Goal: Transaction & Acquisition: Purchase product/service

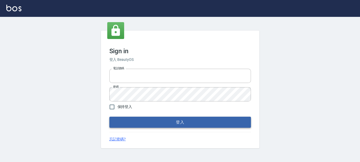
type input "0289832082"
click at [116, 118] on button "登入" at bounding box center [179, 122] width 141 height 11
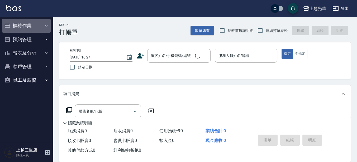
click at [22, 27] on button "櫃檯作業" at bounding box center [26, 26] width 49 height 14
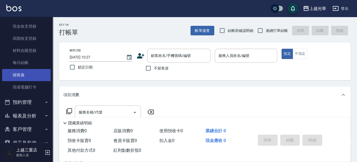
scroll to position [76, 0]
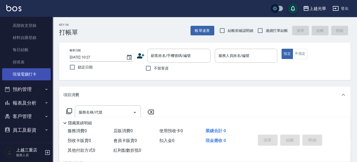
click at [30, 73] on link "現場電腦打卡" at bounding box center [26, 74] width 49 height 12
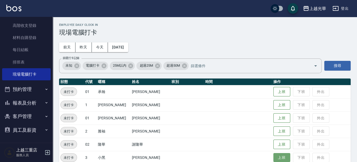
click at [277, 158] on button "上班" at bounding box center [281, 157] width 17 height 9
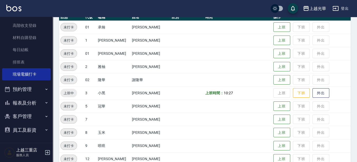
scroll to position [66, 0]
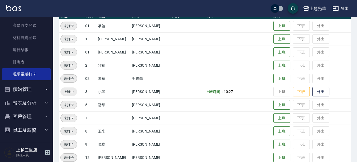
click at [277, 139] on td "上班 下班 外出" at bounding box center [311, 144] width 79 height 13
click at [278, 144] on button "上班" at bounding box center [281, 144] width 17 height 9
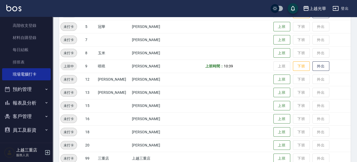
scroll to position [154, 0]
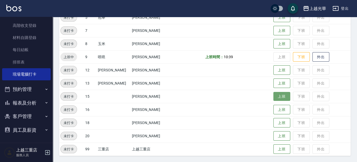
click at [273, 97] on button "上班" at bounding box center [281, 96] width 17 height 9
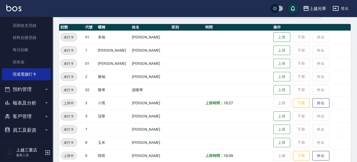
scroll to position [0, 0]
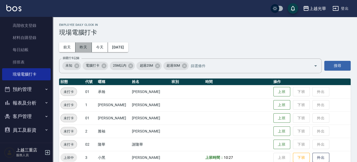
click at [87, 49] on button "昨天" at bounding box center [83, 47] width 16 height 10
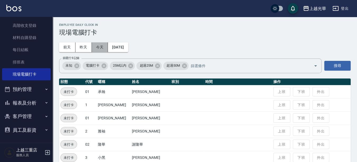
click at [105, 48] on button "今天" at bounding box center [100, 47] width 16 height 10
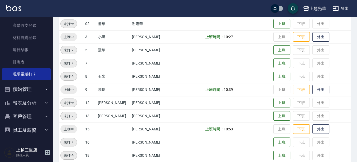
scroll to position [121, 0]
click at [275, 74] on button "上班" at bounding box center [281, 76] width 17 height 9
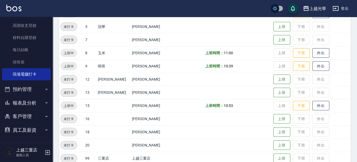
scroll to position [154, 0]
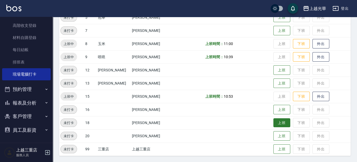
click at [279, 127] on button "上班" at bounding box center [281, 123] width 17 height 9
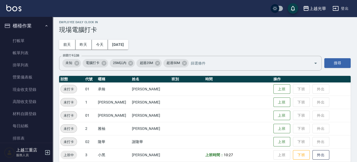
scroll to position [0, 0]
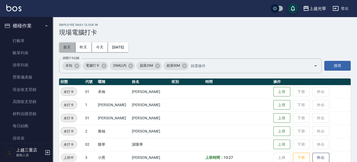
click at [70, 51] on button "前天" at bounding box center [67, 47] width 16 height 10
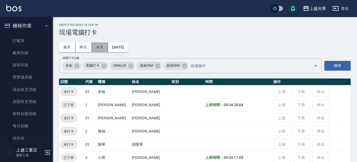
click at [107, 49] on button "今天" at bounding box center [100, 47] width 16 height 10
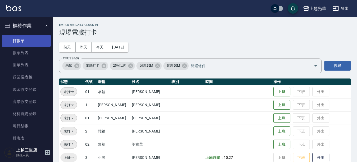
click at [22, 39] on link "打帳單" at bounding box center [26, 41] width 49 height 12
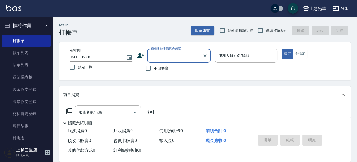
click at [166, 68] on span "不留客資" at bounding box center [161, 69] width 15 height 6
click at [154, 68] on input "不留客資" at bounding box center [148, 68] width 11 height 11
checkbox input "true"
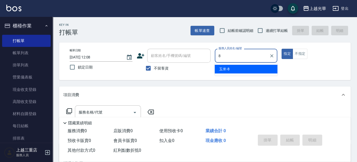
type input "玉米-8"
type button "true"
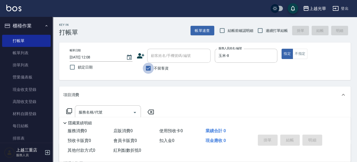
click at [146, 70] on input "不留客資" at bounding box center [148, 68] width 11 height 11
checkbox input "false"
click at [167, 61] on div "顧客姓名/手機號碼/編號" at bounding box center [178, 56] width 63 height 14
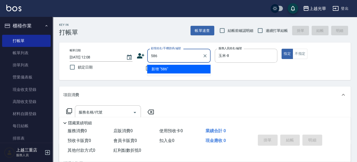
click at [282, 49] on button "指定" at bounding box center [287, 54] width 11 height 10
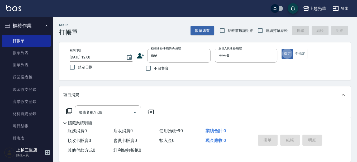
type input "[PERSON_NAME]/0931032471/586"
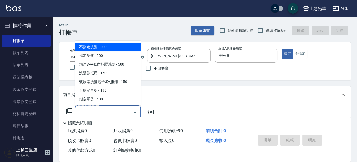
click at [117, 115] on input "服務名稱/代號" at bounding box center [103, 112] width 53 height 9
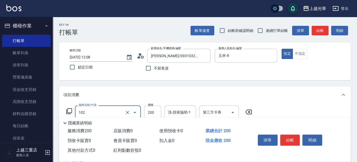
type input "指定洗髮(102)"
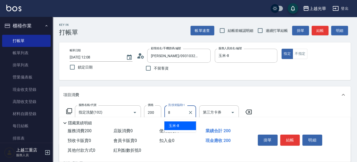
type input "玉米-8"
click at [320, 34] on button "結帳" at bounding box center [320, 31] width 17 height 10
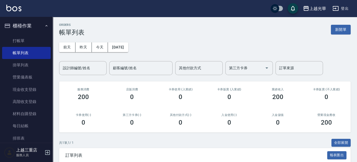
scroll to position [51, 0]
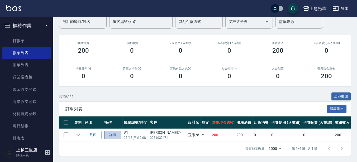
click at [115, 131] on link "詳情" at bounding box center [112, 135] width 17 height 8
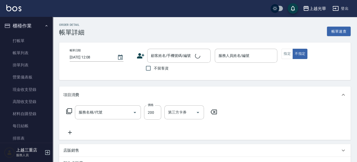
type input "指定洗髮(102)"
type input "玉米-8"
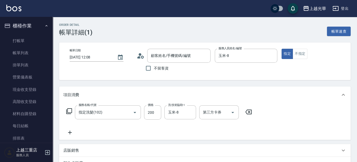
type input "[PERSON_NAME]/0931032471/586"
click at [70, 130] on icon at bounding box center [69, 133] width 13 height 6
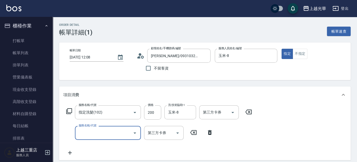
click at [70, 112] on icon at bounding box center [69, 111] width 6 height 6
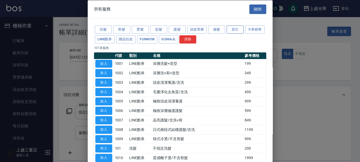
click at [235, 30] on button "其它" at bounding box center [234, 30] width 17 height 8
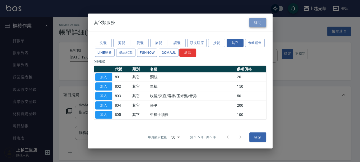
click at [257, 23] on button "關閉" at bounding box center [257, 23] width 17 height 10
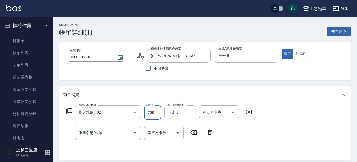
click at [152, 113] on input "200" at bounding box center [152, 113] width 17 height 14
type input "250"
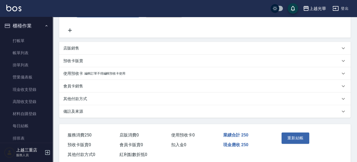
scroll to position [132, 0]
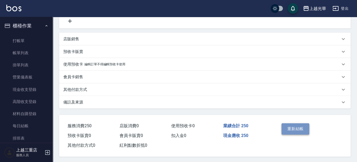
click at [298, 132] on button "重新結帳" at bounding box center [296, 129] width 28 height 11
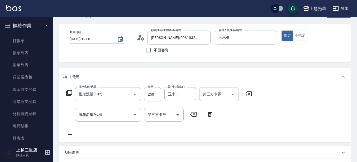
scroll to position [0, 0]
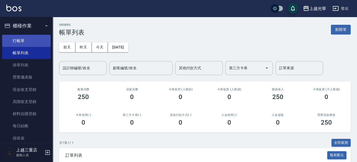
click at [17, 41] on link "打帳單" at bounding box center [26, 41] width 49 height 12
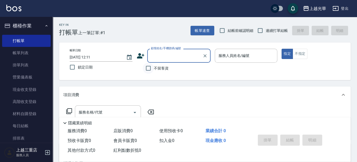
click at [148, 67] on input "不留客資" at bounding box center [148, 68] width 11 height 11
checkbox input "true"
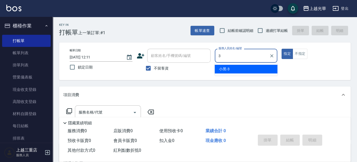
type input "小黑-3"
type button "true"
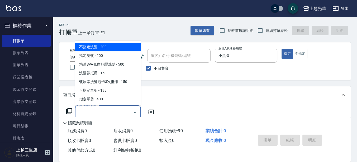
click at [91, 114] on input "服務名稱/代號" at bounding box center [103, 112] width 53 height 9
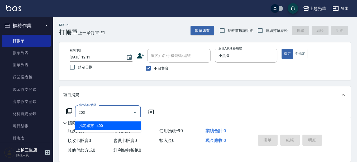
type input "指定單剪(203)"
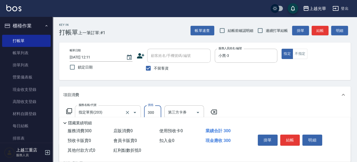
type input "300"
click at [284, 135] on button "結帳" at bounding box center [290, 140] width 20 height 11
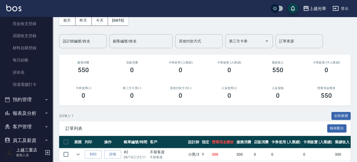
scroll to position [63, 0]
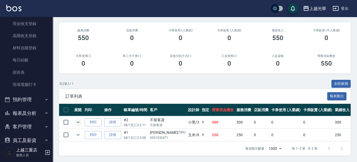
click at [77, 119] on icon "expand row" at bounding box center [78, 122] width 6 height 6
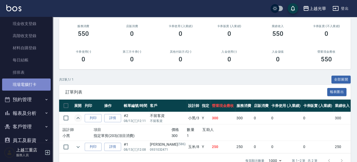
click at [40, 83] on link "現場電腦打卡" at bounding box center [26, 85] width 49 height 12
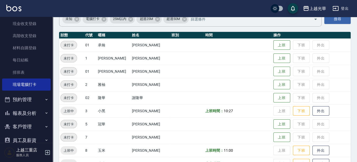
scroll to position [66, 0]
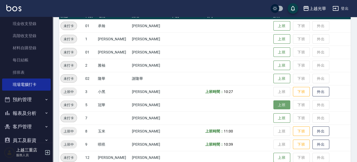
click at [278, 106] on button "上班" at bounding box center [281, 105] width 17 height 9
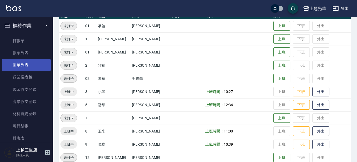
scroll to position [0, 0]
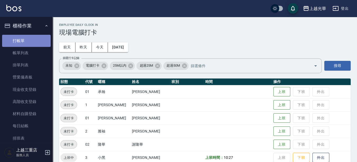
click at [28, 42] on link "打帳單" at bounding box center [26, 41] width 49 height 12
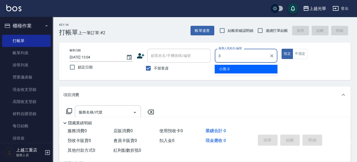
type input "小黑-3"
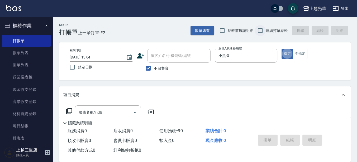
type button "true"
click at [68, 111] on icon at bounding box center [69, 111] width 6 height 6
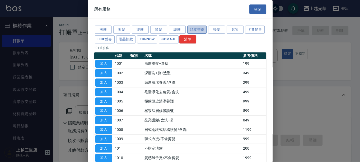
click at [202, 29] on button "頭皮理療" at bounding box center [197, 30] width 20 height 8
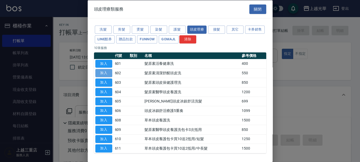
click at [106, 74] on button "加入" at bounding box center [103, 73] width 17 height 8
type input "髮原素清潔舒醒頭皮洗(602)"
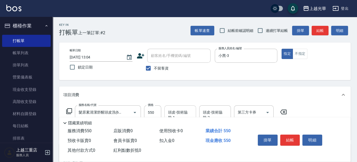
click at [190, 108] on div "頭皮-技術協助-1" at bounding box center [180, 113] width 32 height 14
type input "[PERSON_NAME]-15"
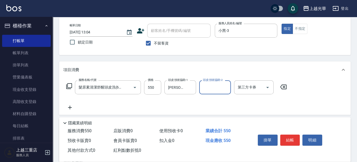
scroll to position [33, 0]
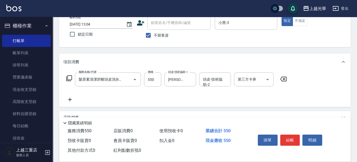
click at [68, 101] on icon at bounding box center [69, 100] width 13 height 6
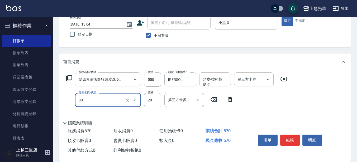
type input "潤絲(801)"
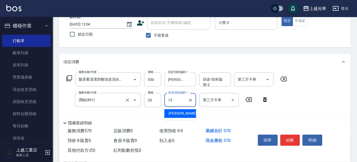
type input "[PERSON_NAME]-15"
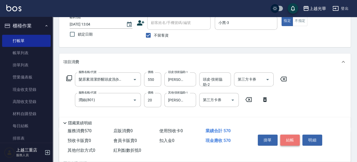
click at [296, 140] on button "結帳" at bounding box center [290, 140] width 20 height 11
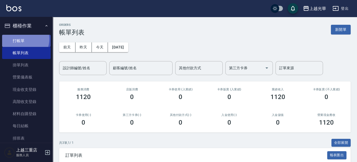
click at [20, 39] on link "打帳單" at bounding box center [26, 41] width 49 height 12
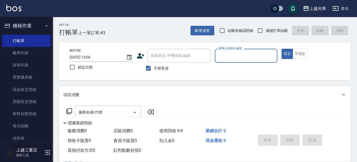
click at [160, 70] on span "不留客資" at bounding box center [161, 69] width 15 height 6
click at [154, 70] on input "不留客資" at bounding box center [148, 68] width 11 height 11
checkbox input "false"
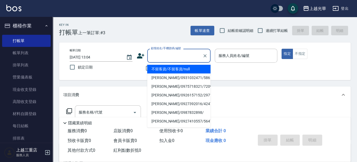
click at [163, 55] on input "顧客姓名/手機號碼/編號" at bounding box center [175, 55] width 51 height 9
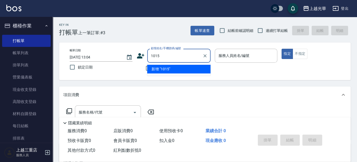
type input "1015"
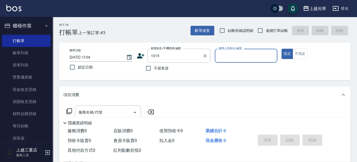
click at [282, 49] on button "指定" at bounding box center [287, 54] width 11 height 10
type button "true"
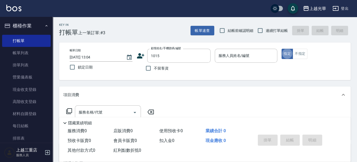
type input "[PERSON_NAME]/0911265559/1015"
type input "小黑-3"
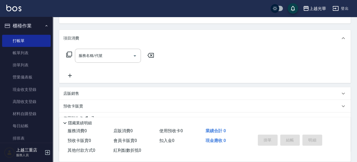
scroll to position [66, 0]
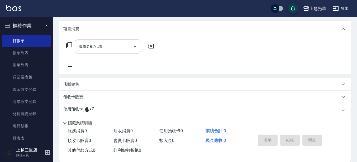
click at [73, 113] on p "使用預收卡" at bounding box center [73, 111] width 20 height 8
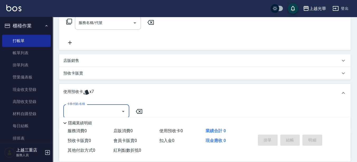
scroll to position [99, 0]
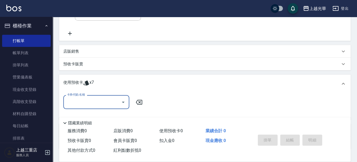
click at [81, 105] on input "卡券代號/名稱" at bounding box center [92, 102] width 53 height 9
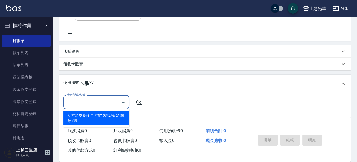
click at [91, 116] on div "草本頭皮養護包卡買10送2/短髮 剩餘7張" at bounding box center [96, 118] width 66 height 14
type input "草本頭皮養護包卡買10送2/短髮"
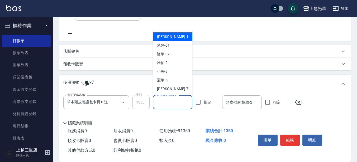
click at [172, 101] on input "頭皮-技術協助-1" at bounding box center [172, 102] width 35 height 9
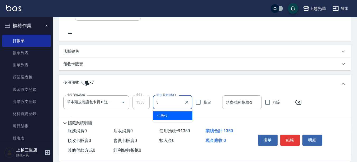
type input "小黑-3"
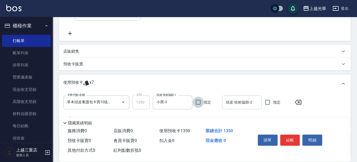
click at [226, 104] on input "頭皮-技術協助-2" at bounding box center [242, 102] width 35 height 9
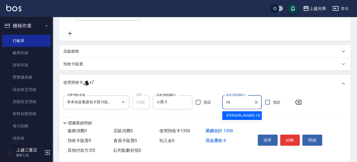
type input "[PERSON_NAME]-18"
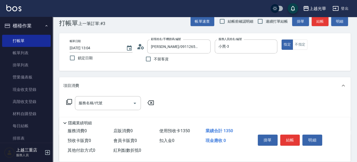
scroll to position [0, 0]
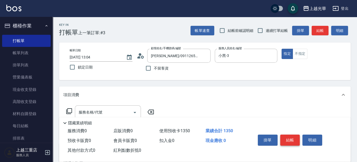
click at [296, 141] on button "結帳" at bounding box center [290, 140] width 20 height 11
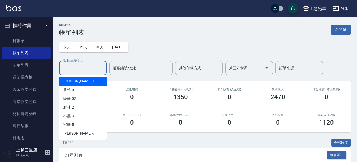
click at [78, 66] on input "設計師編號/姓名" at bounding box center [83, 68] width 43 height 9
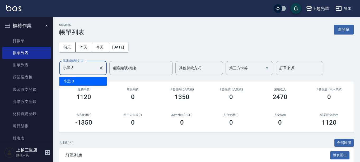
type input "小黑-3"
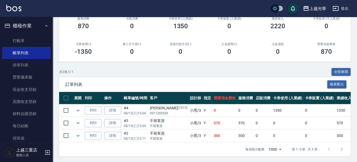
scroll to position [76, 0]
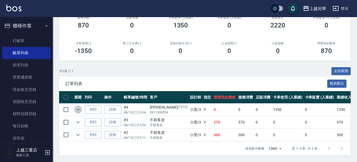
click at [78, 109] on icon "expand row" at bounding box center [78, 110] width 3 height 2
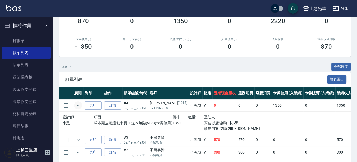
scroll to position [98, 0]
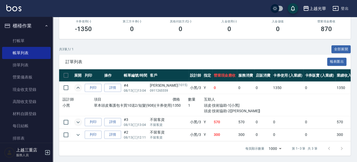
click at [76, 119] on icon "expand row" at bounding box center [78, 122] width 6 height 6
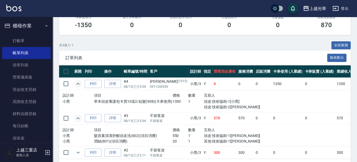
scroll to position [120, 0]
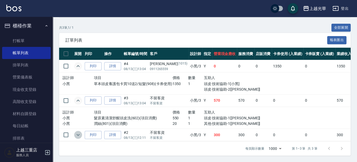
click at [75, 132] on icon "expand row" at bounding box center [78, 135] width 6 height 6
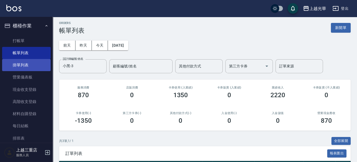
scroll to position [0, 0]
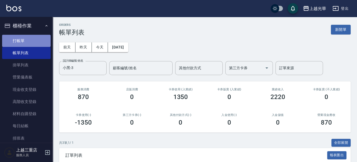
click at [42, 46] on link "打帳單" at bounding box center [26, 41] width 49 height 12
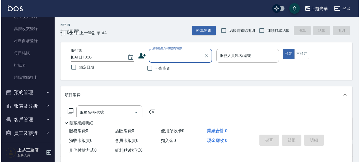
scroll to position [76, 0]
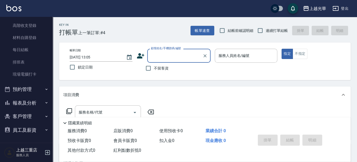
drag, startPoint x: 25, startPoint y: 111, endPoint x: 26, endPoint y: 121, distance: 10.3
click at [25, 111] on button "客戶管理" at bounding box center [26, 117] width 49 height 14
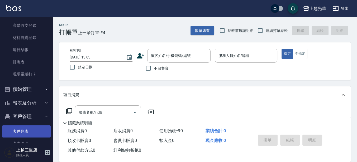
click at [25, 128] on link "客戶列表" at bounding box center [26, 132] width 49 height 12
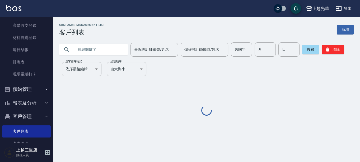
click at [97, 54] on input "text" at bounding box center [99, 49] width 50 height 14
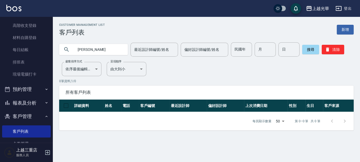
type input "施"
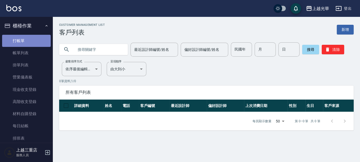
click at [28, 43] on link "打帳單" at bounding box center [26, 41] width 49 height 12
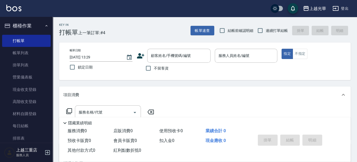
click at [141, 59] on icon at bounding box center [141, 56] width 8 height 8
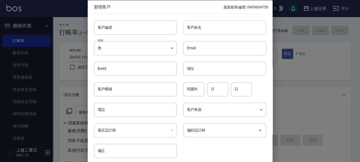
click at [208, 33] on input "客戶姓名" at bounding box center [224, 27] width 83 height 14
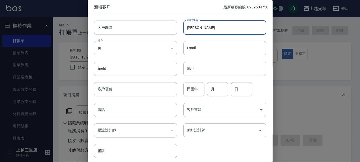
type input "[PERSON_NAME]"
click at [116, 50] on body "上越光華 登出 櫃檯作業 打帳單 帳單列表 掛單列表 營業儀表板 現金收支登錄 高階收支登錄 材料自購登錄 每日結帳 排班表 現場電腦打卡 預約管理 預約管理…" at bounding box center [180, 128] width 360 height 257
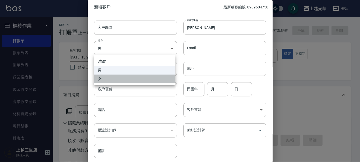
click at [112, 78] on li "女" at bounding box center [135, 79] width 82 height 9
type input "[DEMOGRAPHIC_DATA]"
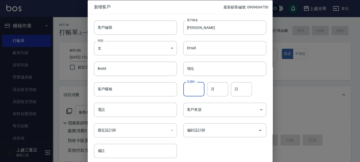
click at [194, 87] on input "民國年" at bounding box center [193, 89] width 21 height 14
type input "0"
type input "94"
type input "11"
type input "05"
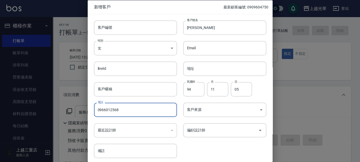
type input "0966012568"
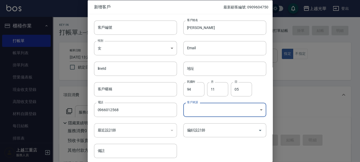
click at [218, 108] on body "上越光華 登出 櫃檯作業 打帳單 帳單列表 掛單列表 營業儀表板 現金收支登錄 高階收支登錄 材料自購登錄 每日結帳 排班表 現場電腦打卡 預約管理 預約管理…" at bounding box center [180, 128] width 360 height 257
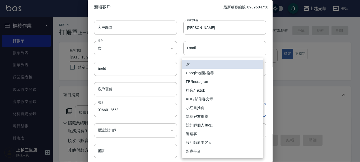
click at [212, 82] on li "FB/Instagram" at bounding box center [223, 82] width 82 height 9
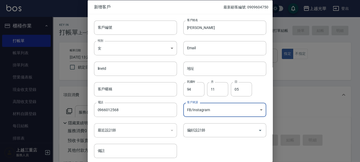
click at [214, 104] on body "上越光華 登出 櫃檯作業 打帳單 帳單列表 掛單列表 營業儀表板 現金收支登錄 高階收支登錄 材料自購登錄 每日結帳 排班表 現場電腦打卡 預約管理 預約管理…" at bounding box center [180, 128] width 360 height 257
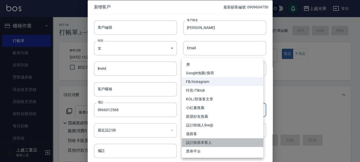
click at [209, 142] on li "設計師原本客人" at bounding box center [223, 143] width 82 height 9
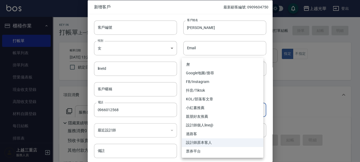
click at [212, 108] on body "上越光華 登出 櫃檯作業 打帳單 帳單列表 掛單列表 營業儀表板 現金收支登錄 高階收支登錄 材料自購登錄 每日結帳 排班表 現場電腦打卡 預約管理 預約管理…" at bounding box center [180, 128] width 360 height 257
click at [201, 117] on li "親朋好友推薦" at bounding box center [223, 116] width 82 height 9
type input "親朋好友推薦"
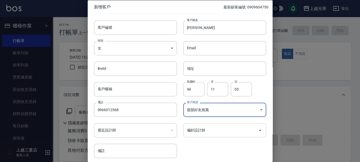
click at [202, 135] on input "偏好設計師" at bounding box center [221, 130] width 70 height 9
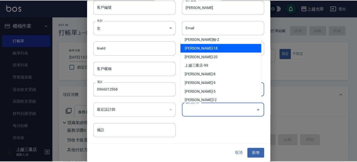
scroll to position [78, 0]
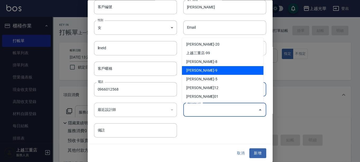
click at [202, 67] on li "[PERSON_NAME]-9" at bounding box center [223, 70] width 82 height 9
type input "[PERSON_NAME]"
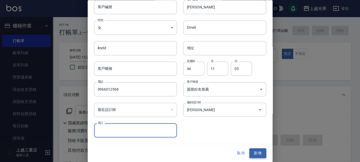
click at [259, 150] on button "新增" at bounding box center [257, 154] width 17 height 10
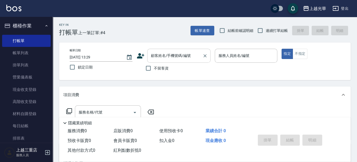
click at [159, 57] on input "顧客姓名/手機號碼/編號" at bounding box center [175, 55] width 51 height 9
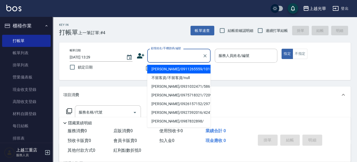
click at [140, 65] on div "不留客資" at bounding box center [174, 68] width 74 height 11
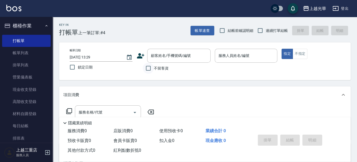
click at [153, 68] on input "不留客資" at bounding box center [148, 68] width 11 height 11
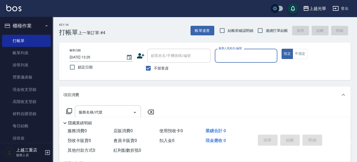
click at [154, 67] on span "不留客資" at bounding box center [161, 69] width 15 height 6
click at [154, 67] on input "不留客資" at bounding box center [148, 68] width 11 height 11
checkbox input "false"
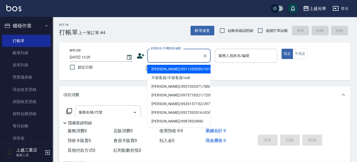
click at [157, 55] on input "顧客姓名/手機號碼/編號" at bounding box center [175, 55] width 51 height 9
click at [172, 73] on li "[PERSON_NAME]/0966012568/" at bounding box center [178, 69] width 63 height 9
type input "[PERSON_NAME]/0966012568/"
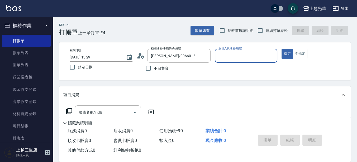
type input "喨喨-9"
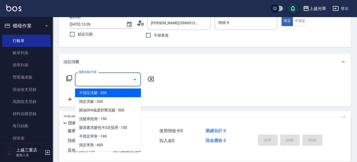
click at [100, 80] on input "服務名稱/代號" at bounding box center [103, 79] width 53 height 9
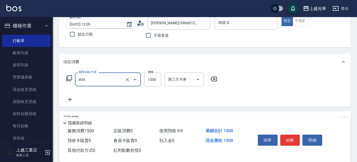
type input "設計染髮(404)"
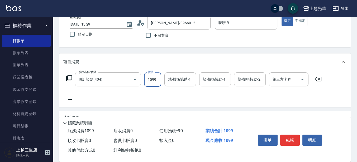
type input "1099"
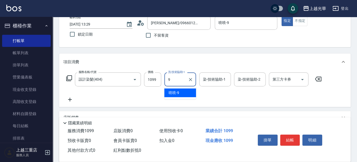
type input "喨喨-9"
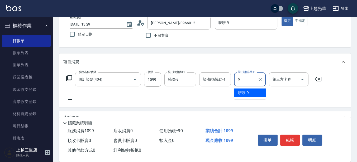
type input "喨喨-9"
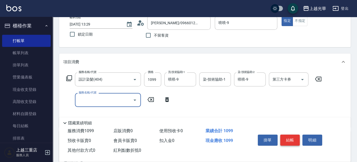
click at [291, 142] on button "結帳" at bounding box center [290, 140] width 20 height 11
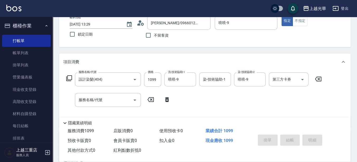
scroll to position [7, 0]
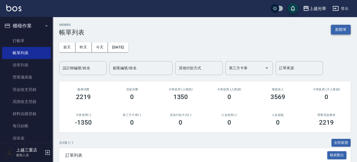
click at [348, 27] on button "新開單" at bounding box center [341, 30] width 20 height 10
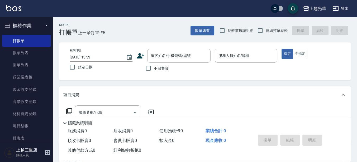
click at [154, 68] on span "不留客資" at bounding box center [161, 69] width 15 height 6
click at [154, 68] on input "不留客資" at bounding box center [148, 68] width 11 height 11
checkbox input "true"
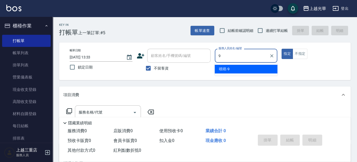
type input "喨喨-9"
type button "true"
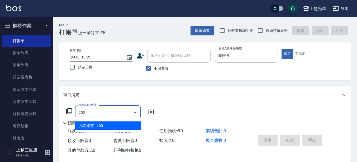
type input "指定單剪(203)"
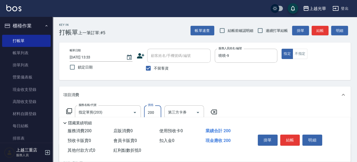
type input "200"
click at [287, 139] on button "結帳" at bounding box center [290, 140] width 20 height 11
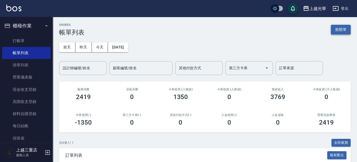
click at [339, 31] on button "新開單" at bounding box center [341, 30] width 20 height 10
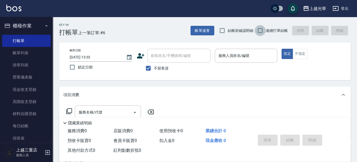
click at [261, 27] on input "連續打單結帳" at bounding box center [260, 30] width 11 height 11
click at [255, 25] on input "連續打單結帳" at bounding box center [260, 30] width 11 height 11
checkbox input "false"
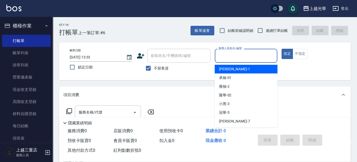
click at [257, 58] on input "服務人員姓名/編號" at bounding box center [246, 55] width 58 height 9
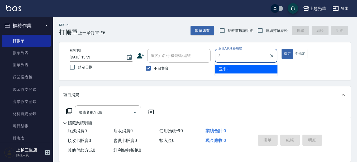
type input "玉米-8"
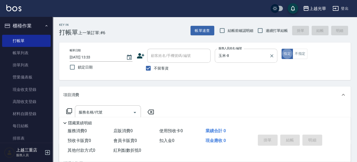
type button "true"
click at [298, 53] on button "不指定" at bounding box center [300, 54] width 15 height 10
click at [91, 117] on div "隱藏業績明細" at bounding box center [205, 121] width 292 height 9
click at [91, 115] on input "服務名稱/代號" at bounding box center [103, 112] width 53 height 9
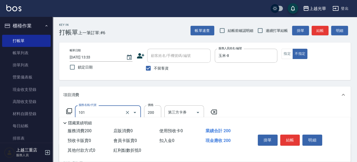
type input "不指定洗髮(101)"
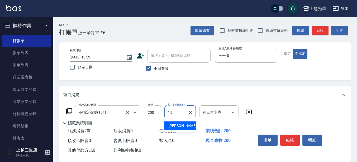
type input "[PERSON_NAME]-15"
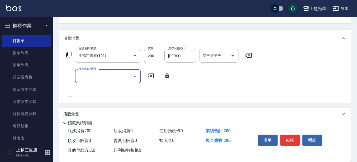
scroll to position [66, 0]
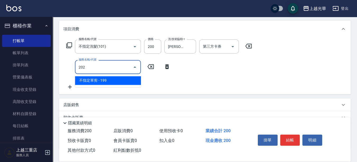
type input "不指定單剪(202)"
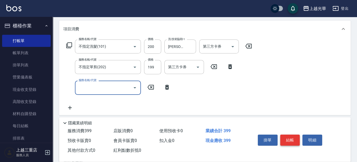
click at [286, 136] on button "結帳" at bounding box center [290, 140] width 20 height 11
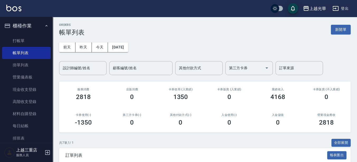
click at [292, 154] on div "ORDERS 帳單列表 新開單 [DATE] [DATE] [DATE] [DATE] 設計師編號/姓名 設計師編號/姓名 顧客編號/姓名 顧客編號/姓名 其…" at bounding box center [205, 151] width 304 height 268
click at [349, 27] on button "新開單" at bounding box center [341, 30] width 20 height 10
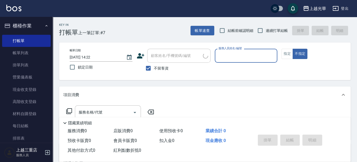
click at [233, 56] on input "服務人員姓名/編號" at bounding box center [246, 55] width 58 height 9
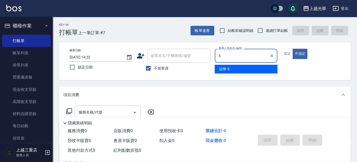
type input "冠華-5"
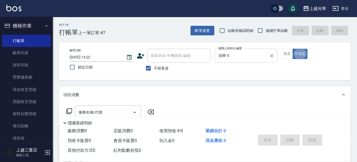
type button "false"
click at [286, 51] on button "指定" at bounding box center [287, 54] width 11 height 10
click at [104, 108] on input "服務名稱/代號" at bounding box center [103, 112] width 53 height 9
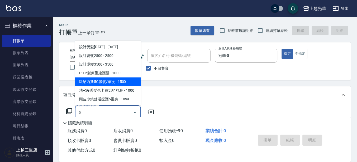
click at [127, 83] on span "歐納西斯5G護髮/單次 - 1500" at bounding box center [108, 82] width 66 height 9
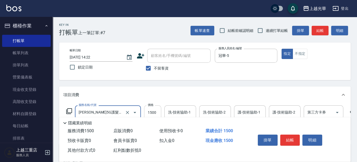
type input "[PERSON_NAME]5G護髮/單次(514)"
click at [156, 110] on input "1500" at bounding box center [152, 113] width 17 height 14
type input "1000"
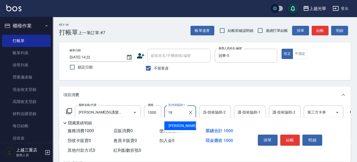
type input "[PERSON_NAME]-18"
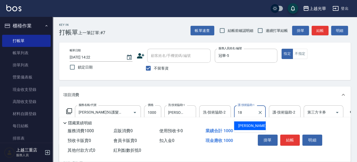
type input "[PERSON_NAME]-18"
click at [321, 31] on button "結帳" at bounding box center [320, 31] width 17 height 10
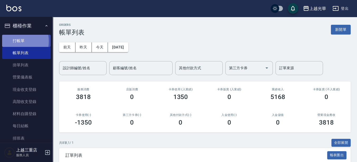
click at [11, 41] on link "打帳單" at bounding box center [26, 41] width 49 height 12
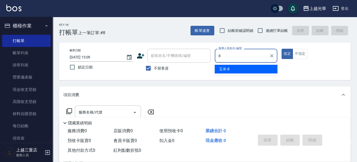
type input "玉米-8"
type button "true"
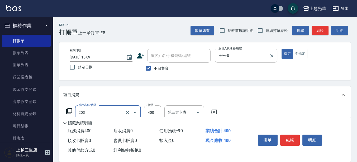
type input "指定單剪(203)"
type input "200"
click at [323, 30] on button "結帳" at bounding box center [320, 31] width 17 height 10
